Goal: Task Accomplishment & Management: Manage account settings

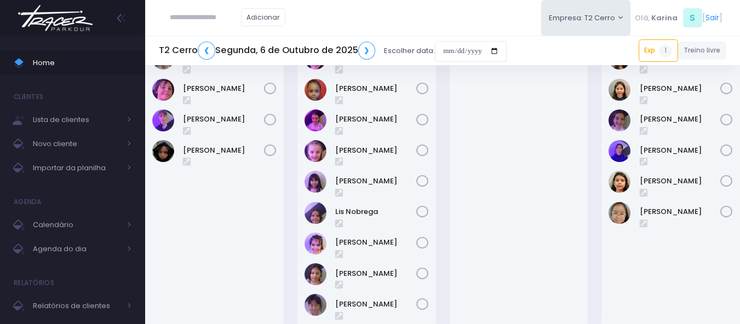
scroll to position [329, 0]
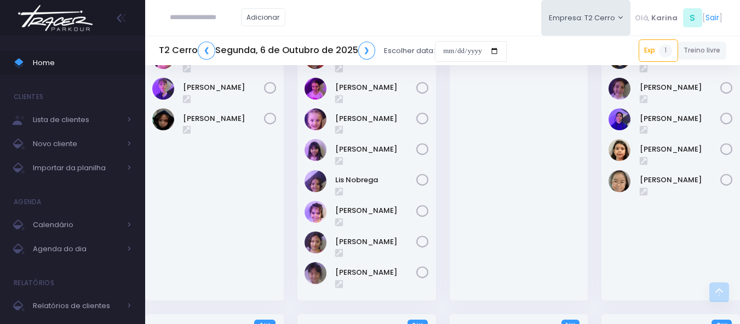
click at [201, 16] on input "text" at bounding box center [205, 17] width 71 height 21
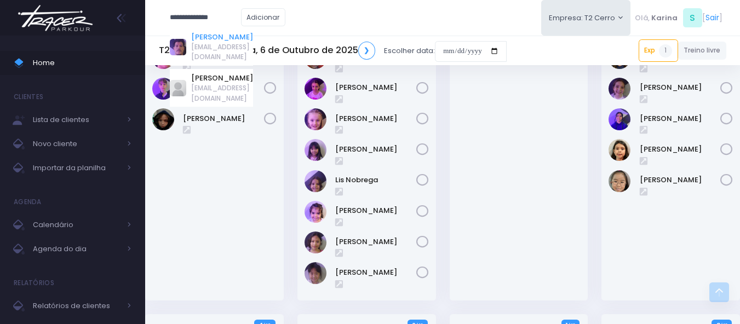
click at [210, 35] on link "Douglas Guerra" at bounding box center [222, 37] width 62 height 11
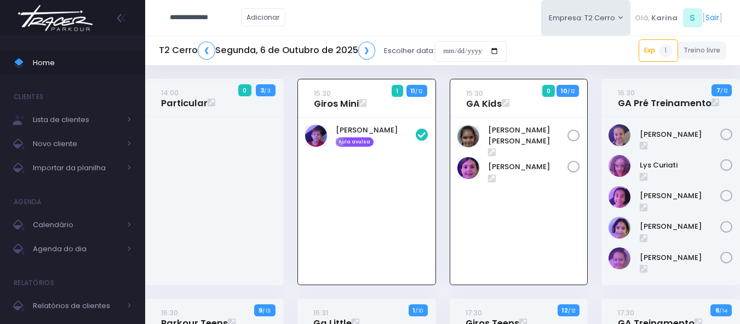
type input "**********"
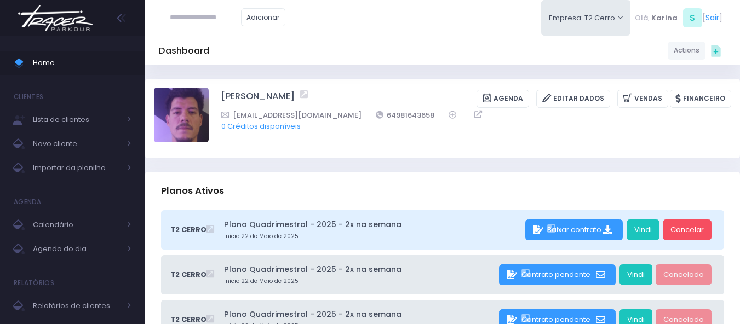
click at [639, 229] on link "Vindi" at bounding box center [643, 230] width 33 height 21
click at [392, 85] on div "Douglas Guerra Agenda Editar Dados Vendas Financeiro" at bounding box center [442, 118] width 595 height 79
click at [434, 85] on div "Douglas Guerra Agenda Editar Dados Vendas Financeiro" at bounding box center [442, 118] width 595 height 79
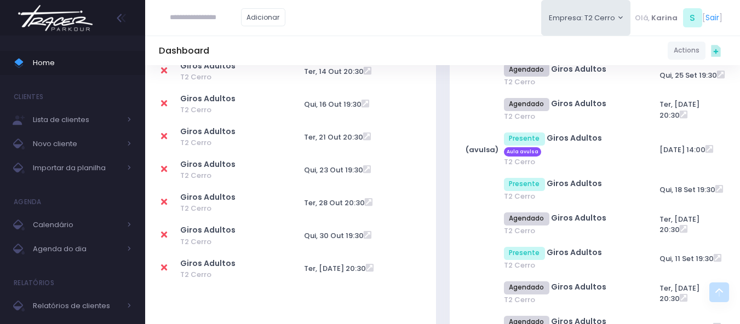
scroll to position [657, 0]
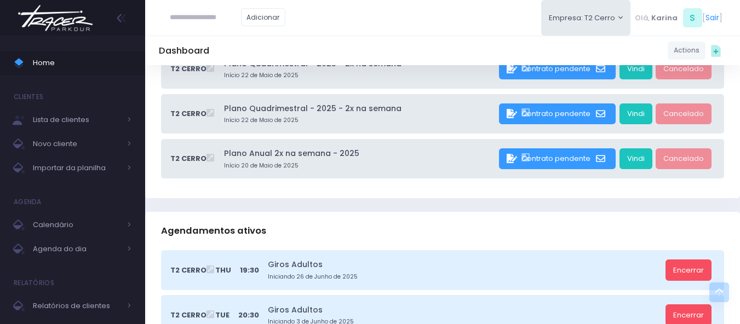
scroll to position [0, 0]
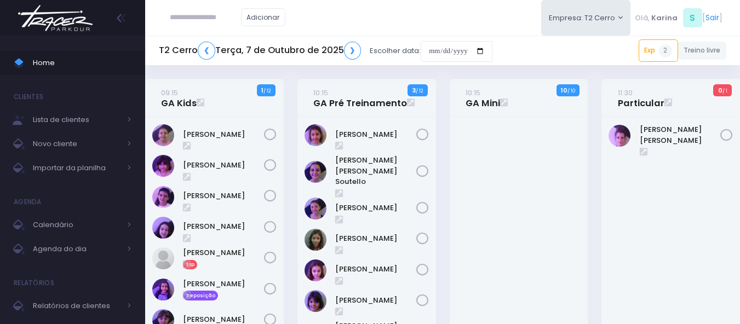
click at [59, 21] on img at bounding box center [55, 18] width 83 height 38
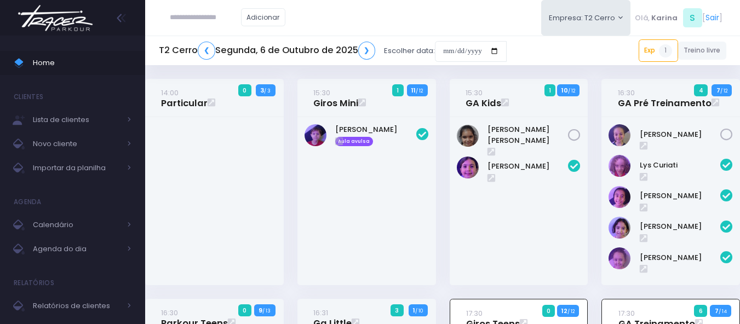
click at [51, 22] on img at bounding box center [55, 18] width 83 height 38
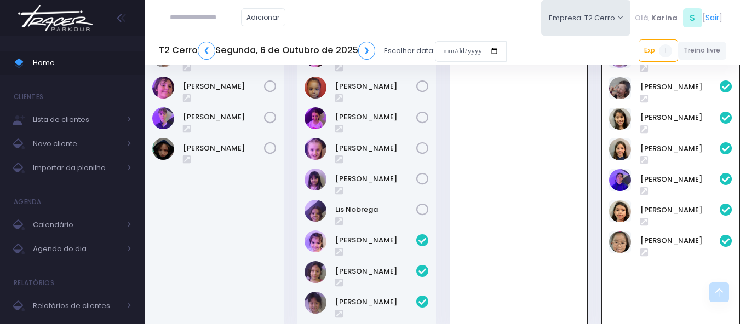
scroll to position [299, 0]
click at [460, 48] on input "date" at bounding box center [471, 51] width 72 height 21
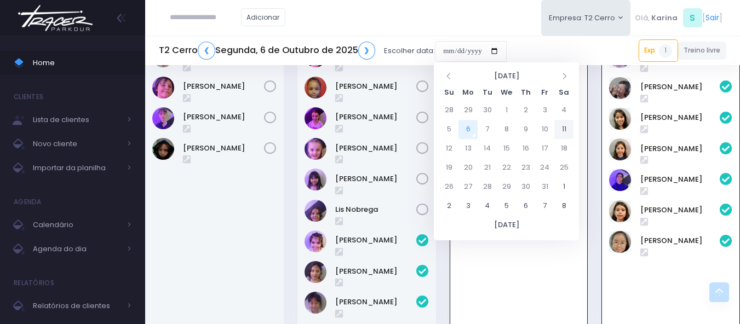
click at [563, 134] on td "11" at bounding box center [563, 129] width 19 height 19
type input "**********"
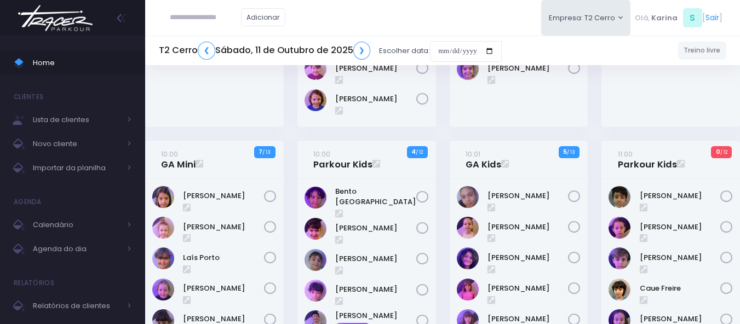
scroll to position [329, 0]
